Goal: Use online tool/utility: Utilize a website feature to perform a specific function

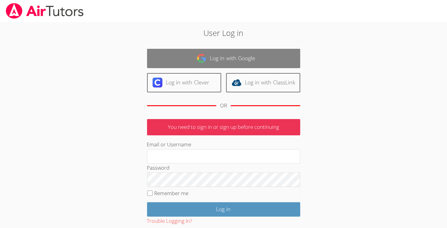
click at [180, 65] on link "Log in with Google" at bounding box center [223, 58] width 153 height 19
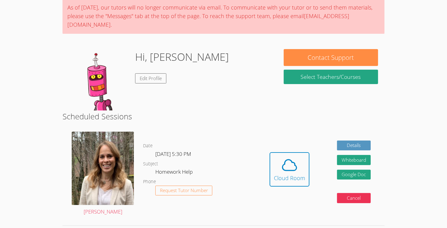
scroll to position [52, 0]
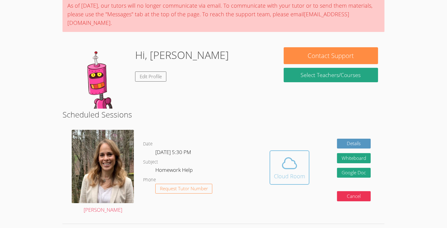
click at [271, 156] on button "Cloud Room" at bounding box center [290, 167] width 40 height 34
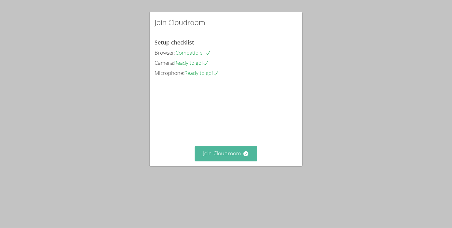
click at [207, 161] on button "Join Cloudroom" at bounding box center [226, 153] width 63 height 15
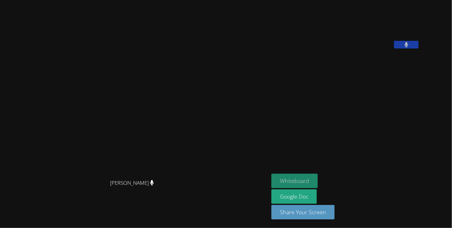
click at [317, 177] on button "Whiteboard" at bounding box center [294, 181] width 46 height 14
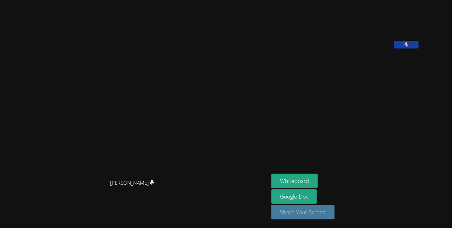
click at [320, 207] on button "Share Your Screen" at bounding box center [302, 212] width 63 height 14
